Goal: Task Accomplishment & Management: Use online tool/utility

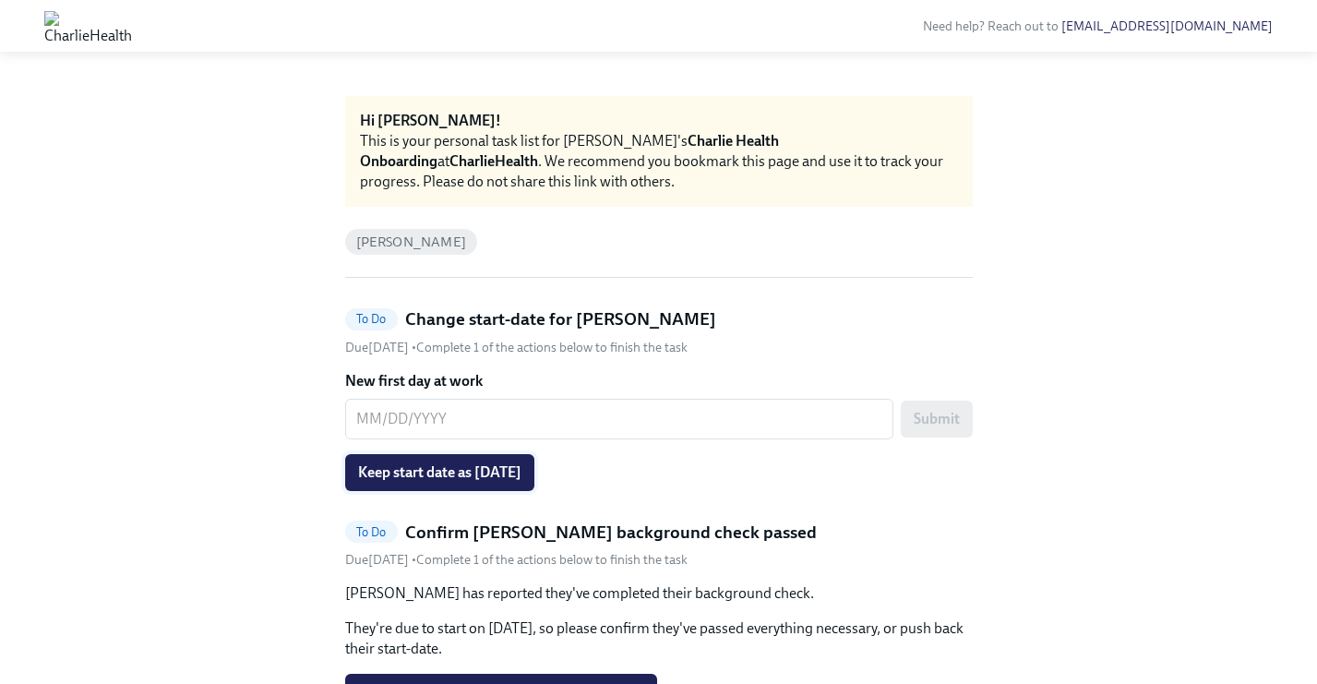
click at [514, 477] on span "Keep start date as 10/06/2025" at bounding box center [439, 472] width 163 height 18
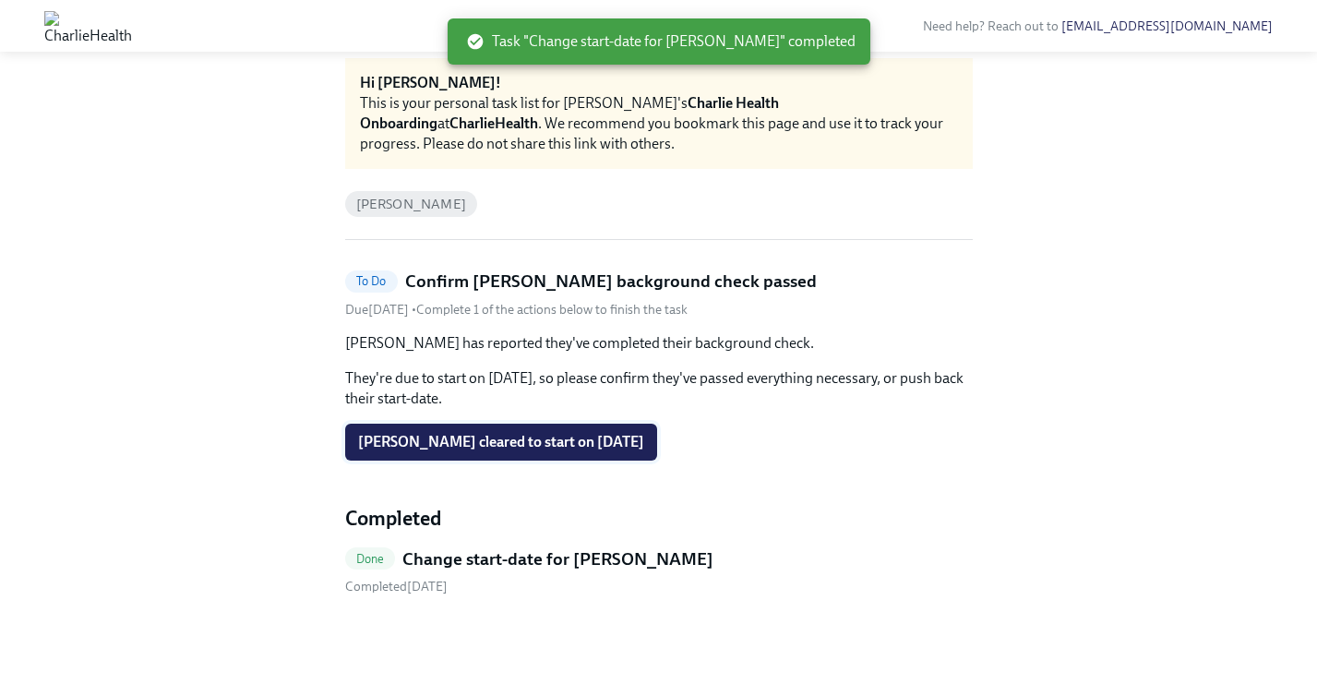
scroll to position [38, 0]
click at [448, 579] on span "Completed September 12th" at bounding box center [396, 587] width 102 height 16
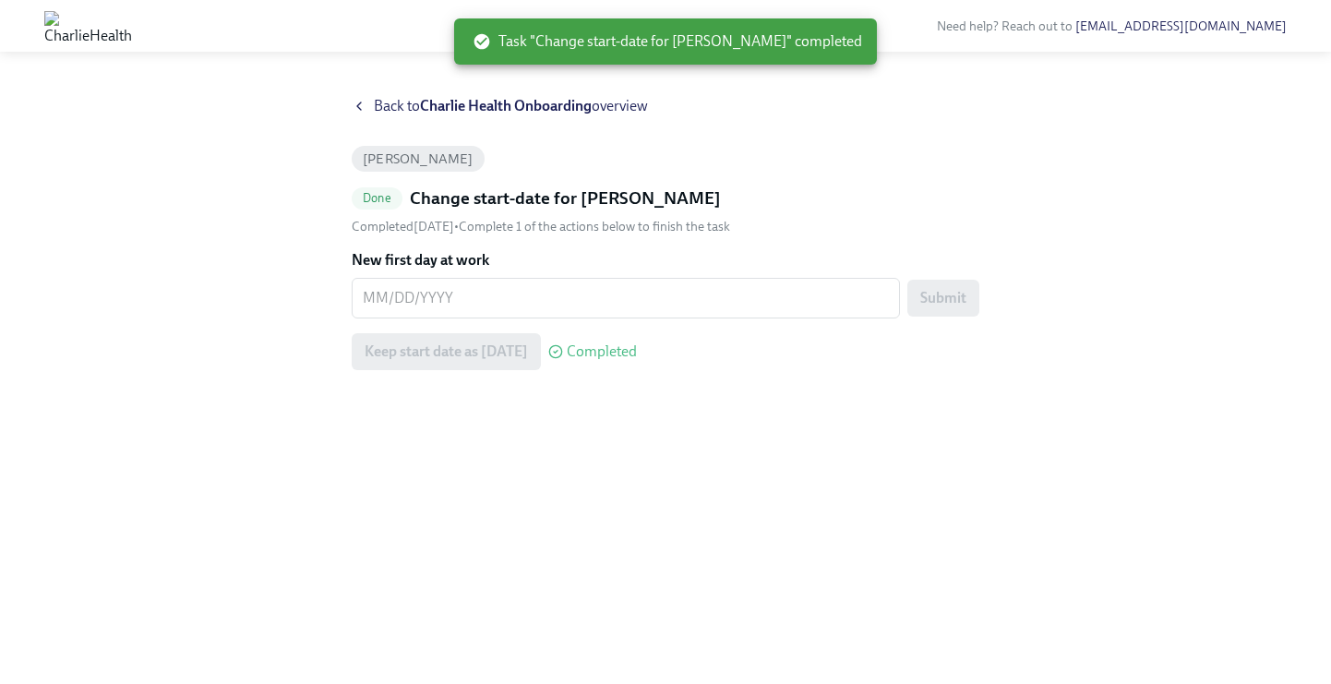
click at [361, 109] on icon at bounding box center [359, 105] width 4 height 7
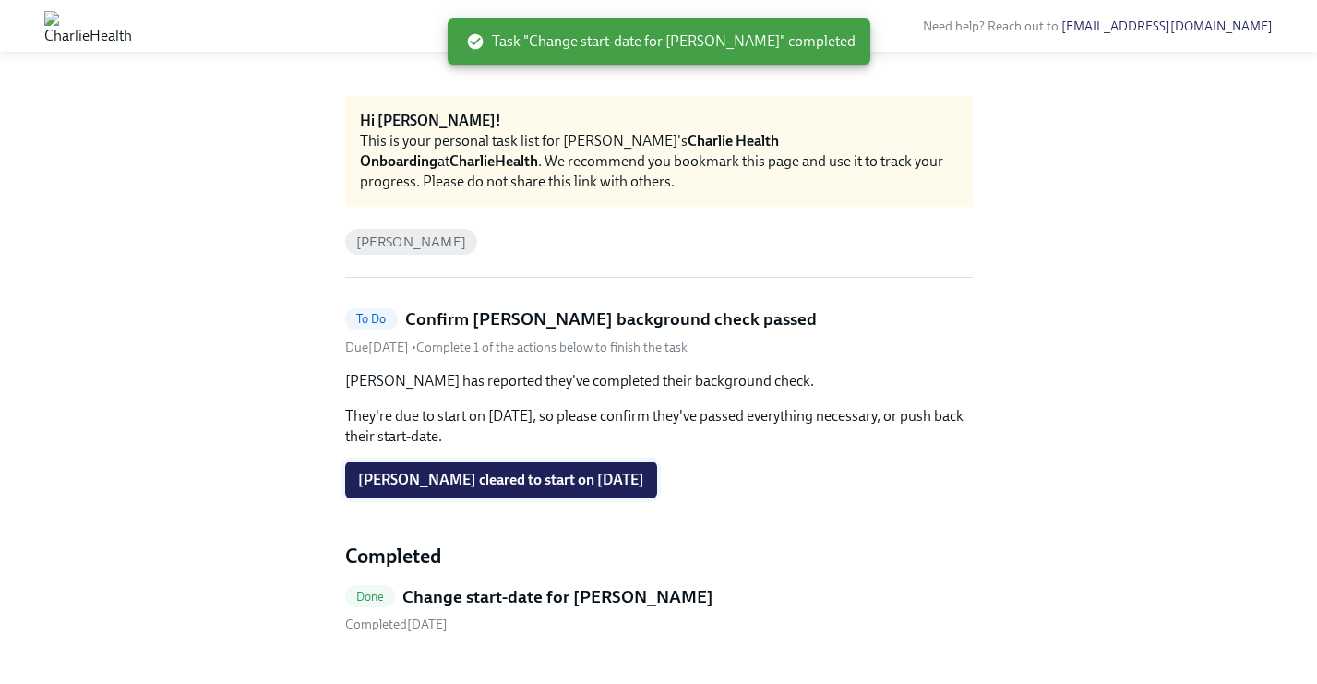
click at [474, 486] on span "Joseph Haughey cleared to start on 10/06/2025" at bounding box center [501, 480] width 286 height 18
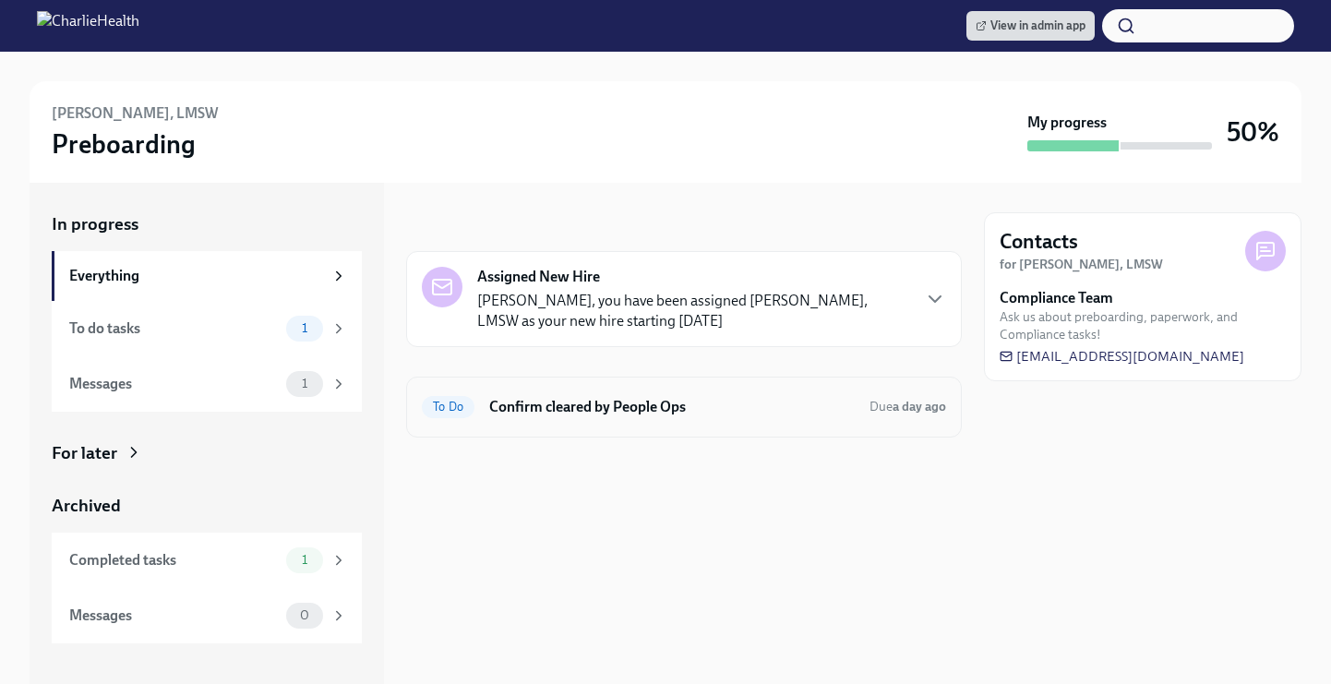
click at [727, 405] on h6 "Confirm cleared by People Ops" at bounding box center [672, 407] width 366 height 20
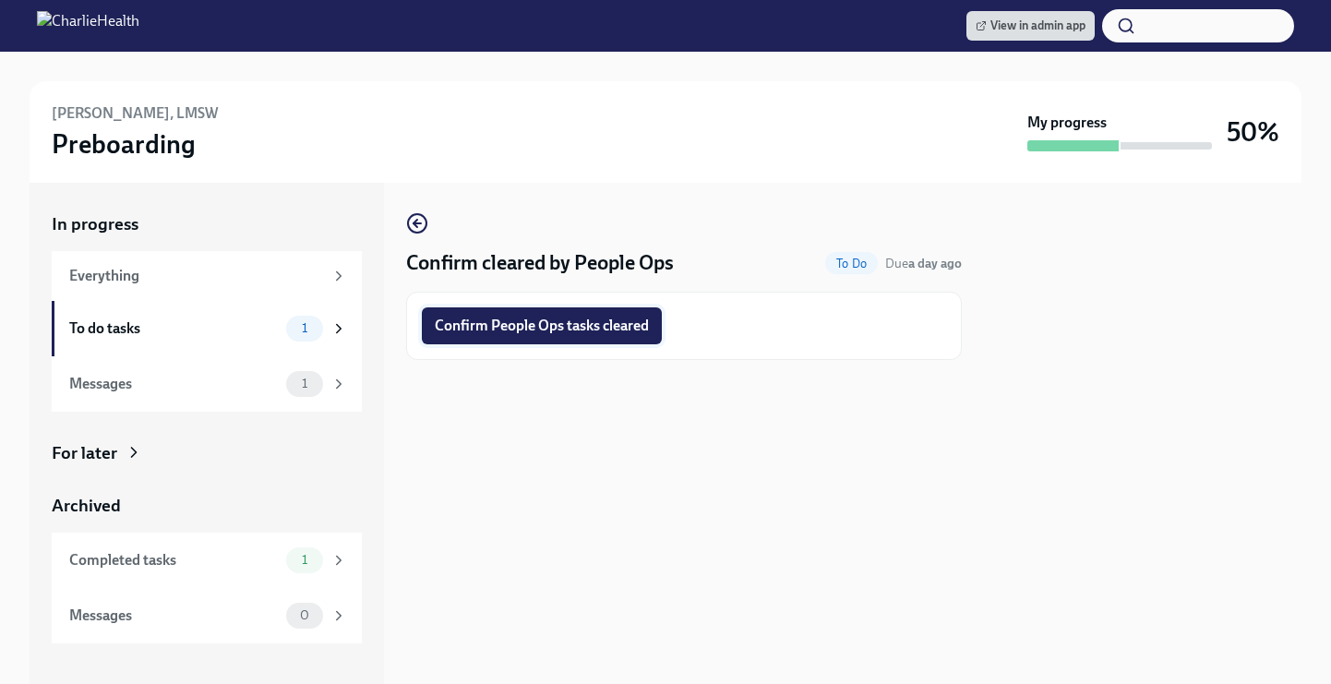
click at [614, 323] on span "Confirm People Ops tasks cleared" at bounding box center [542, 326] width 214 height 18
